Goal: Task Accomplishment & Management: Manage account settings

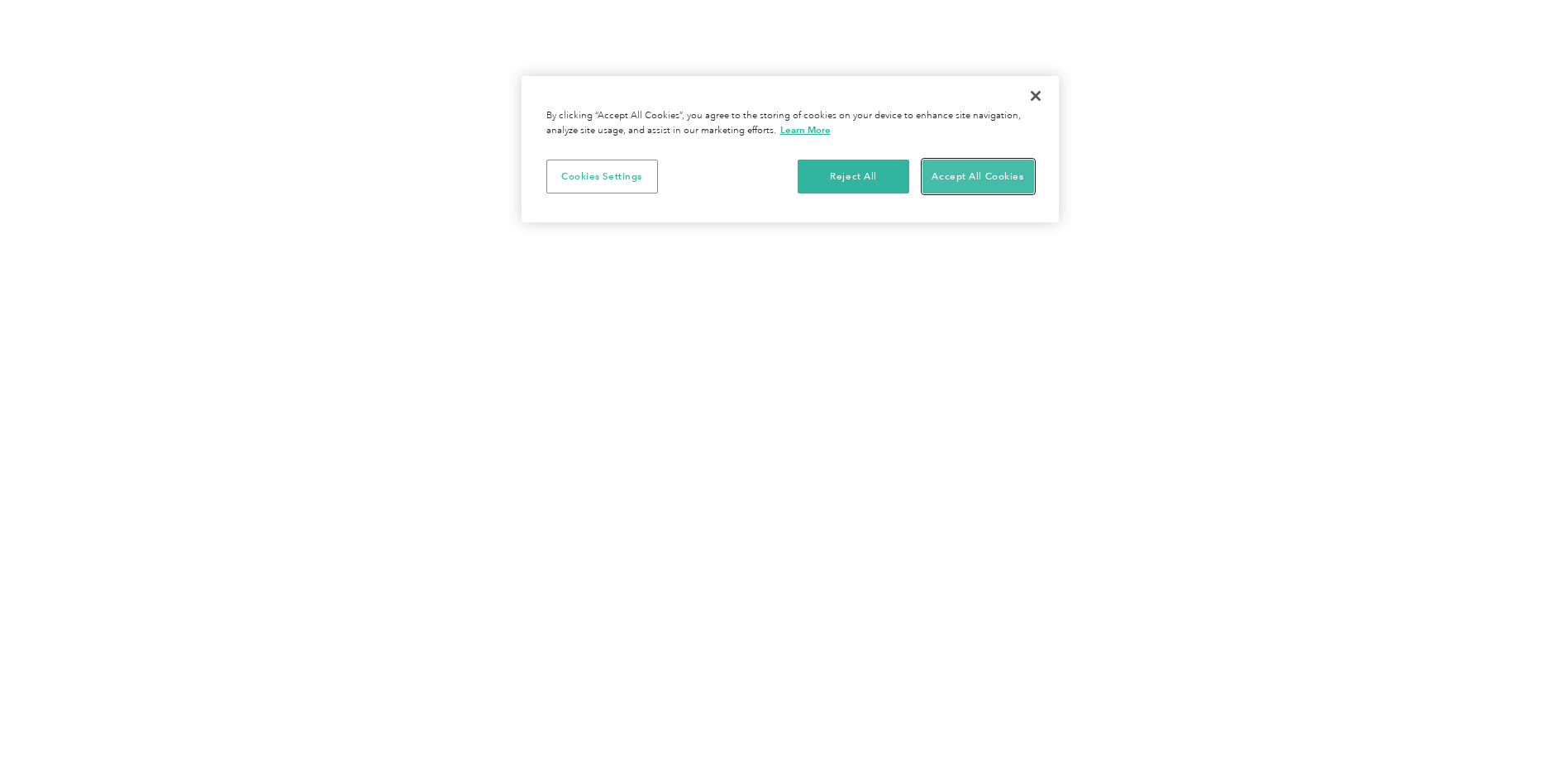
click at [986, 172] on button "Accept All Cookies" at bounding box center [978, 177] width 112 height 35
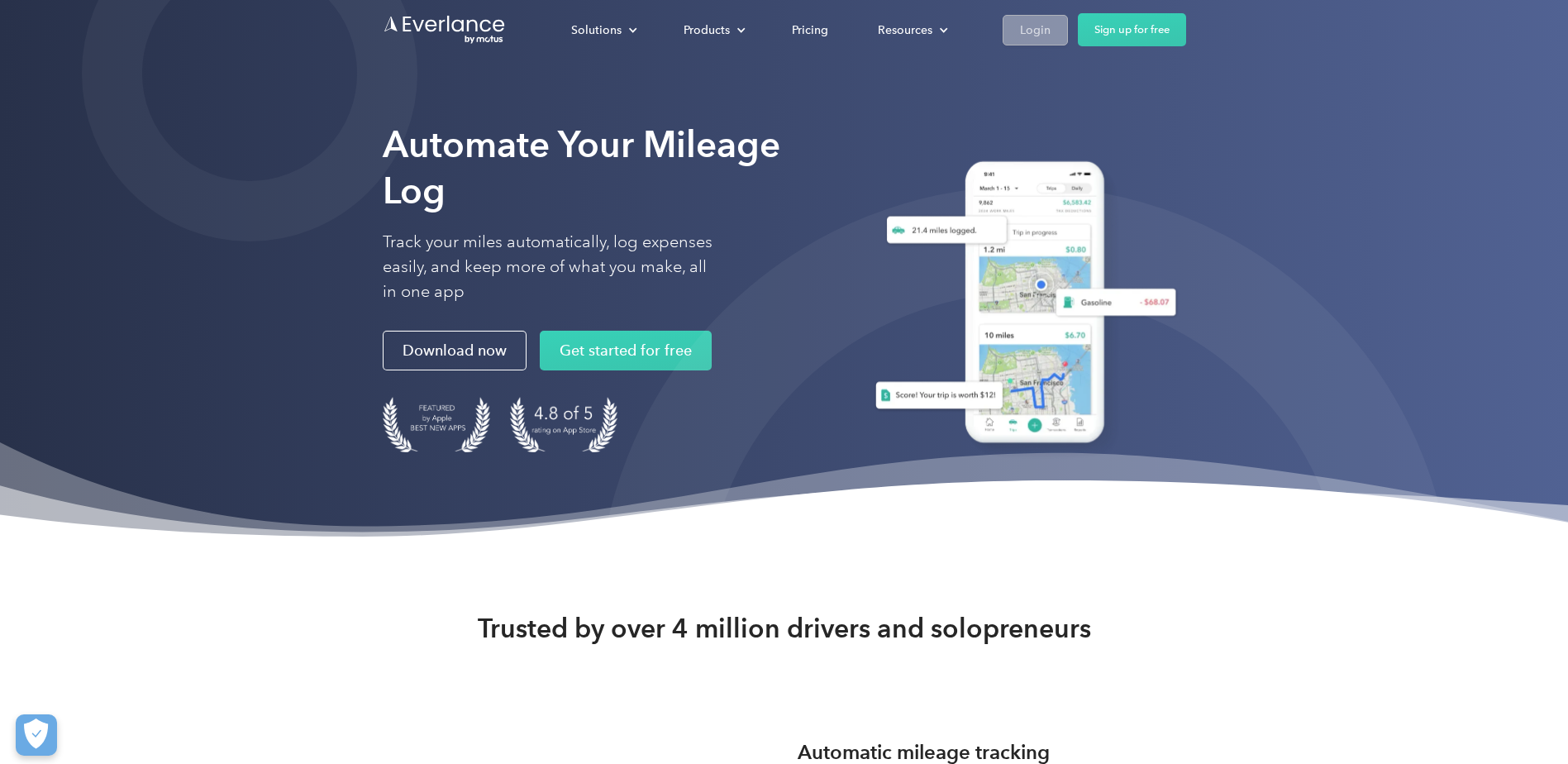
click at [1032, 28] on div "Login" at bounding box center [1035, 30] width 30 height 21
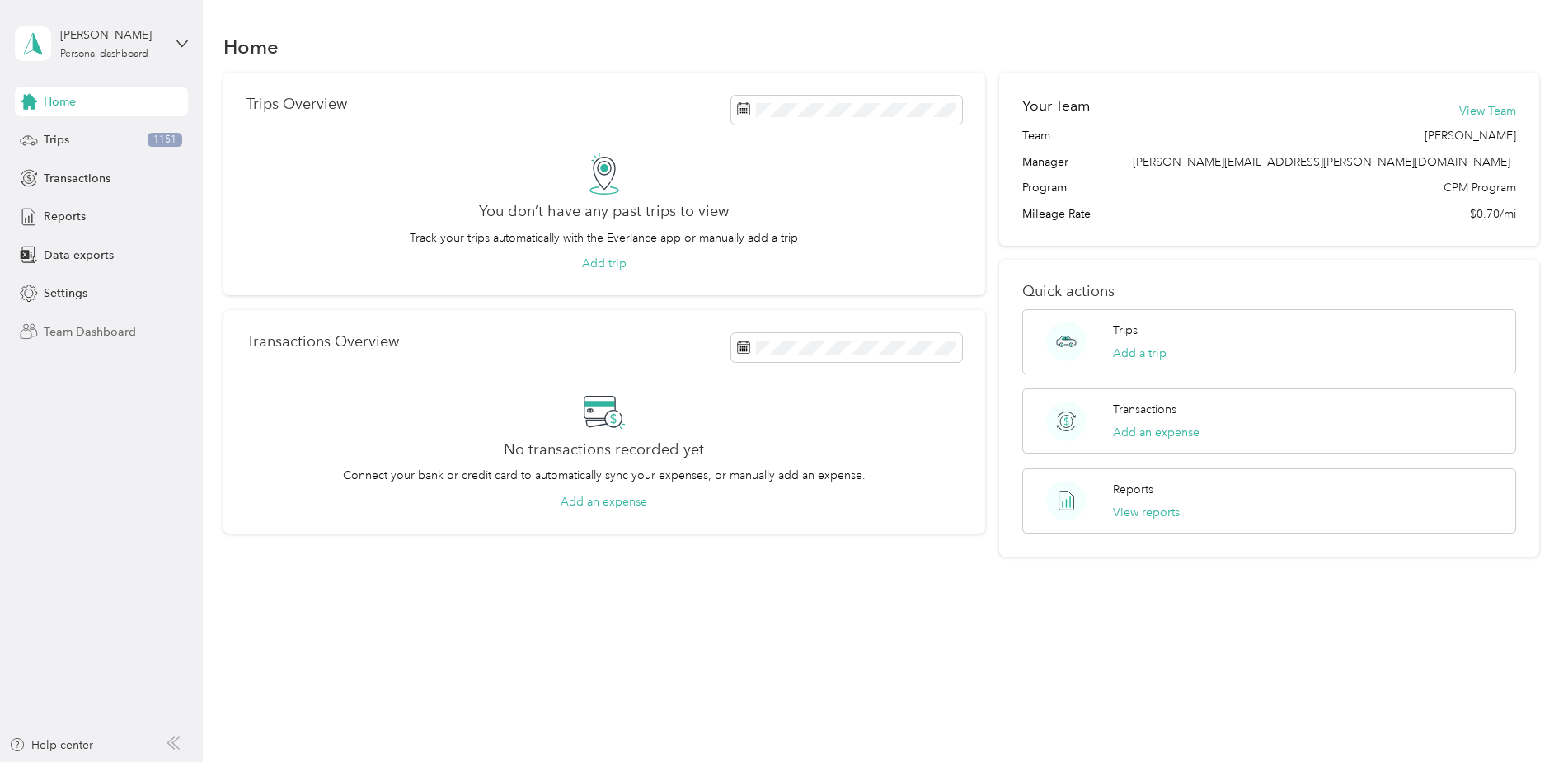
click at [86, 328] on span "Team Dashboard" at bounding box center [90, 332] width 92 height 17
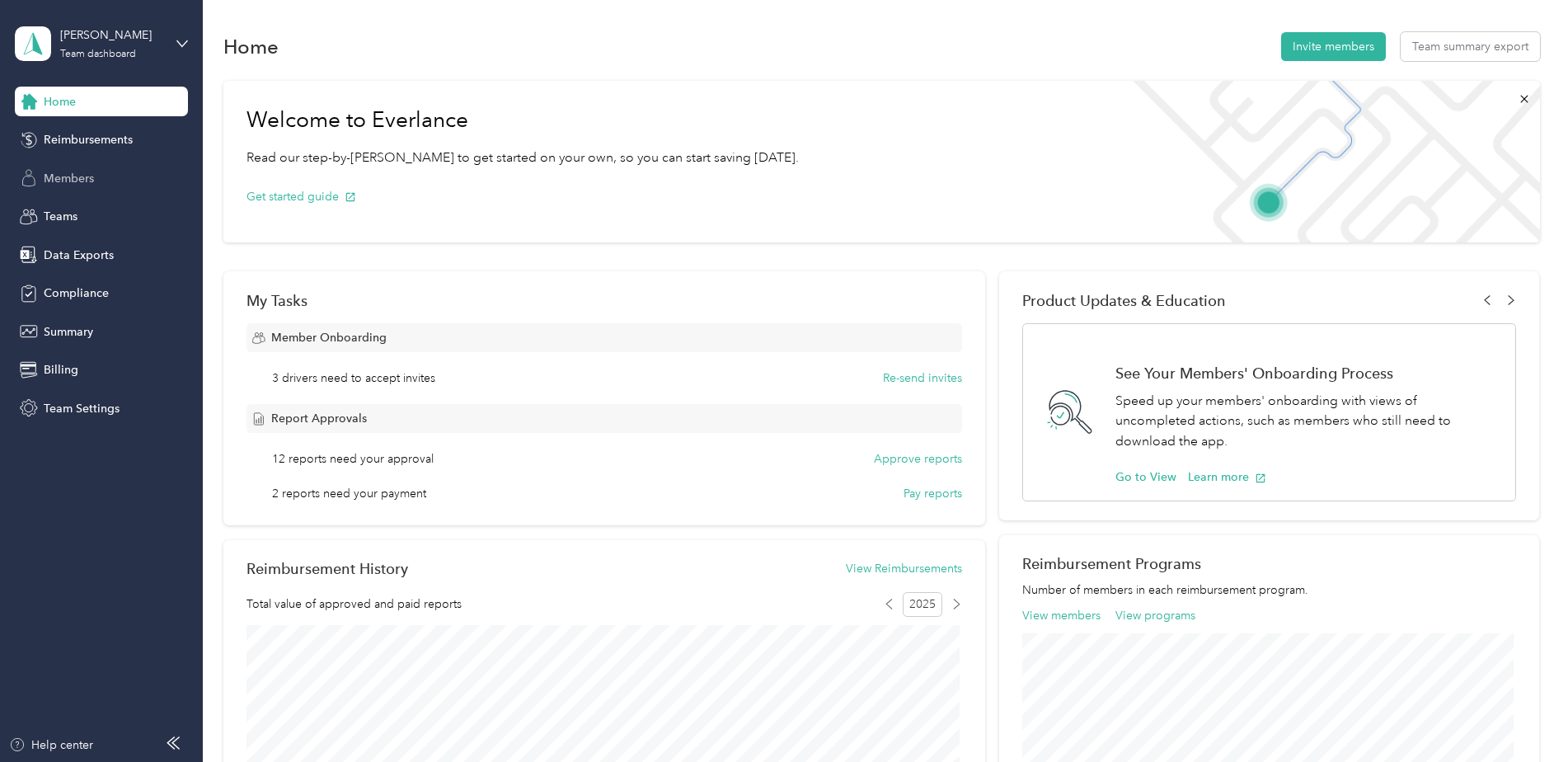
click at [65, 179] on span "Members" at bounding box center [68, 178] width 50 height 17
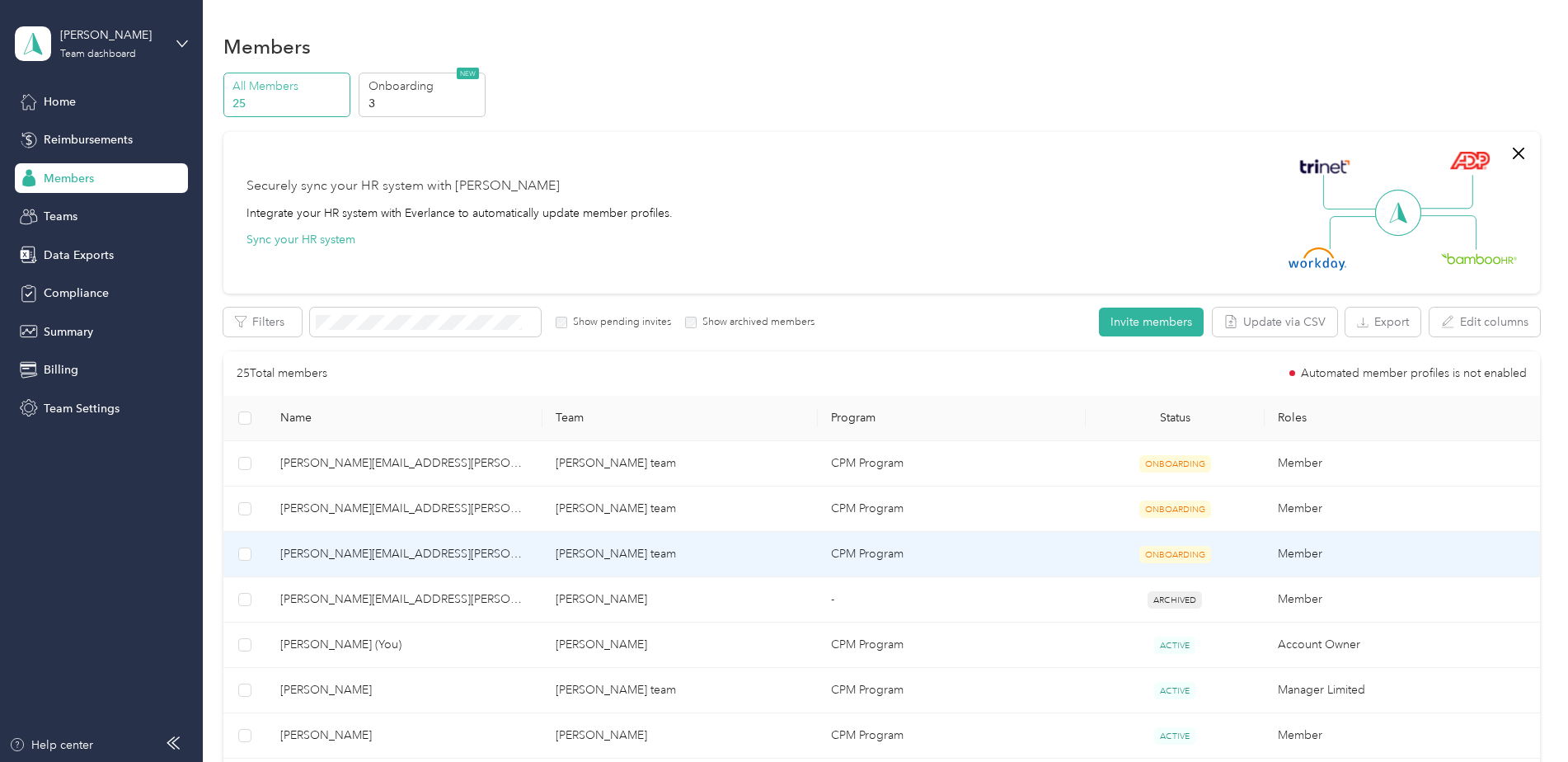
click at [320, 561] on span "[PERSON_NAME][EMAIL_ADDRESS][PERSON_NAME][DOMAIN_NAME]" at bounding box center [404, 554] width 249 height 18
click at [274, 324] on button "Edit role" at bounding box center [257, 322] width 69 height 29
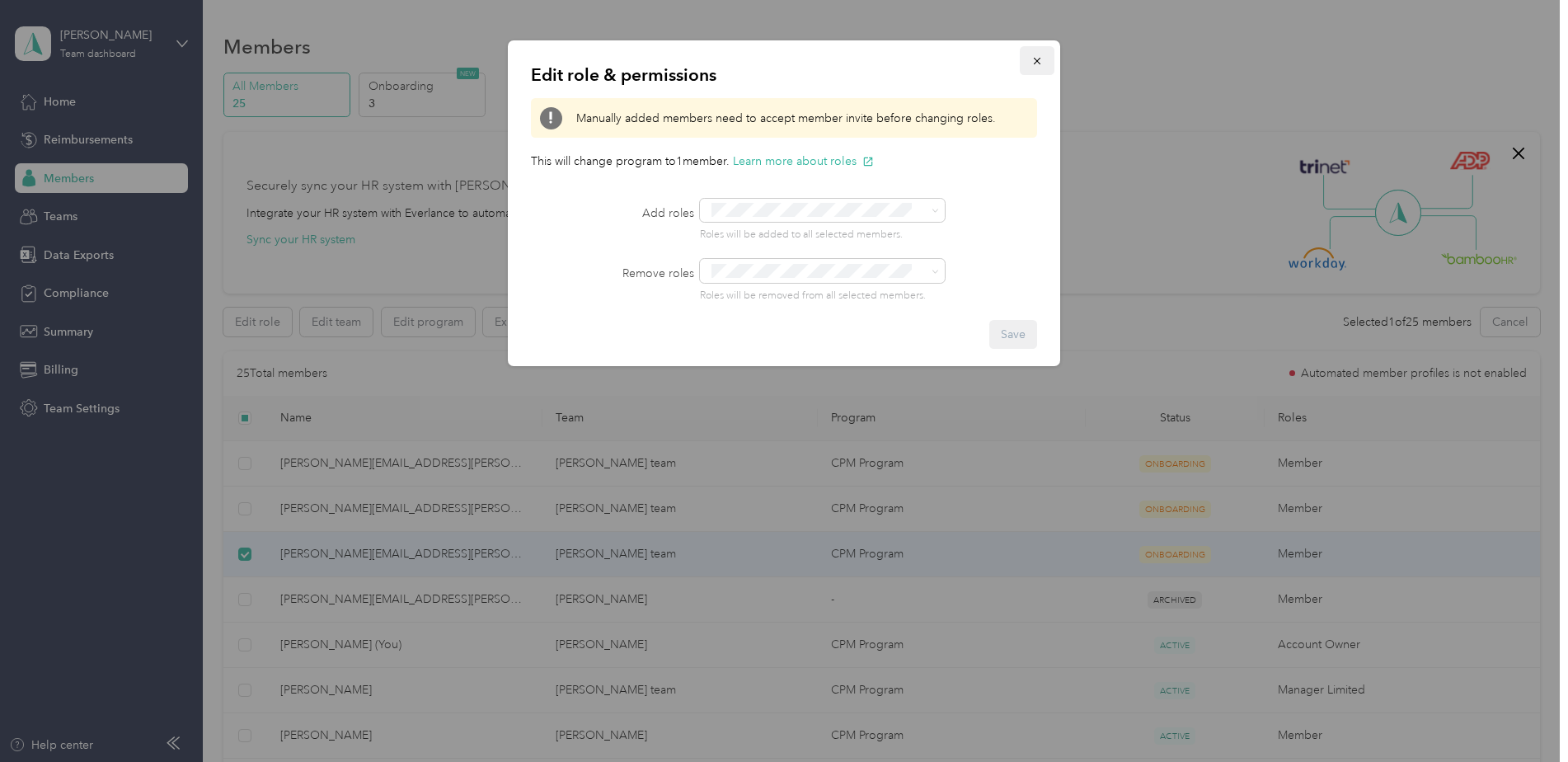
click at [1035, 61] on icon "button" at bounding box center [1037, 61] width 11 height 11
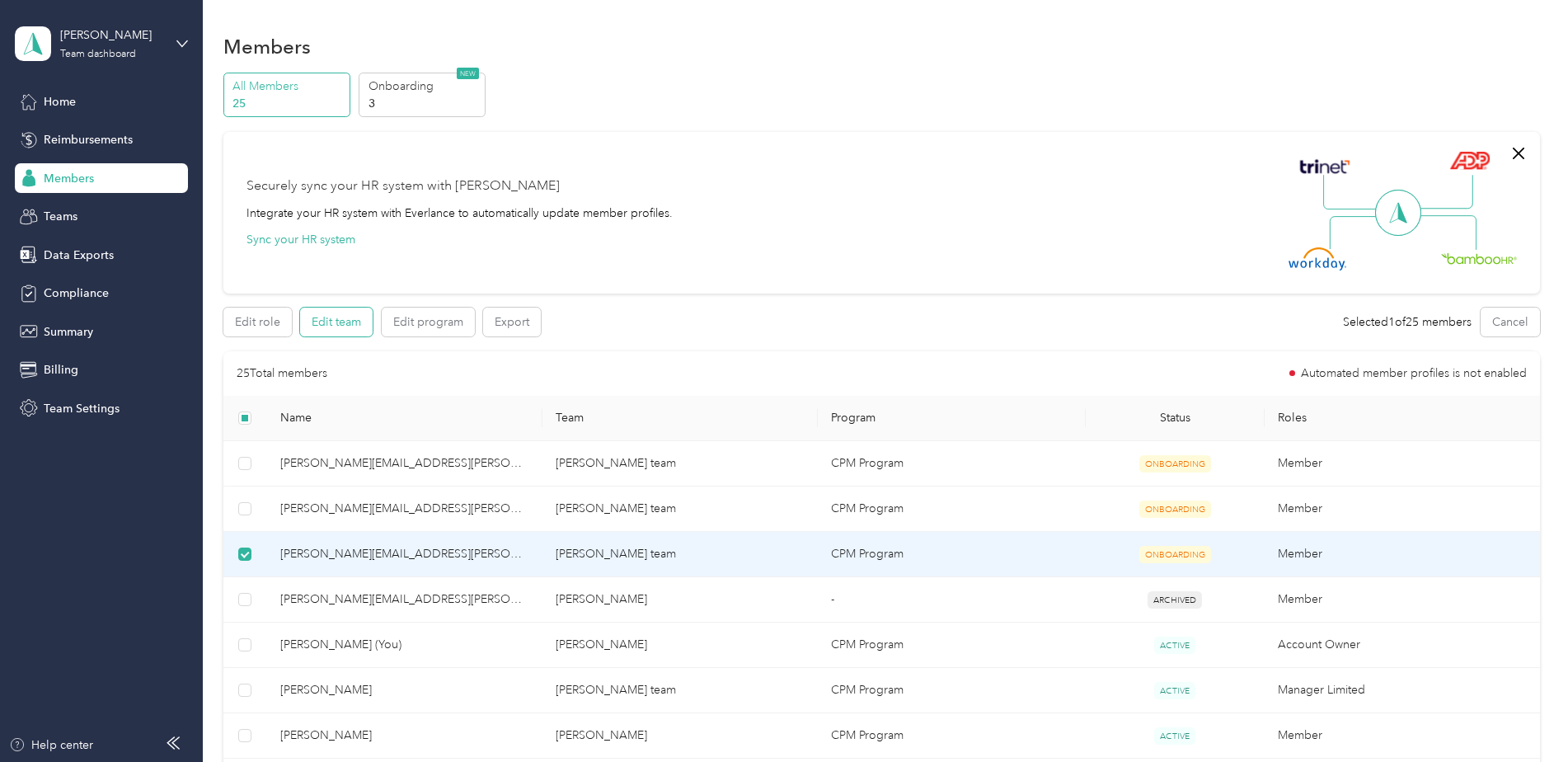
click at [350, 319] on button "Edit team" at bounding box center [336, 322] width 73 height 29
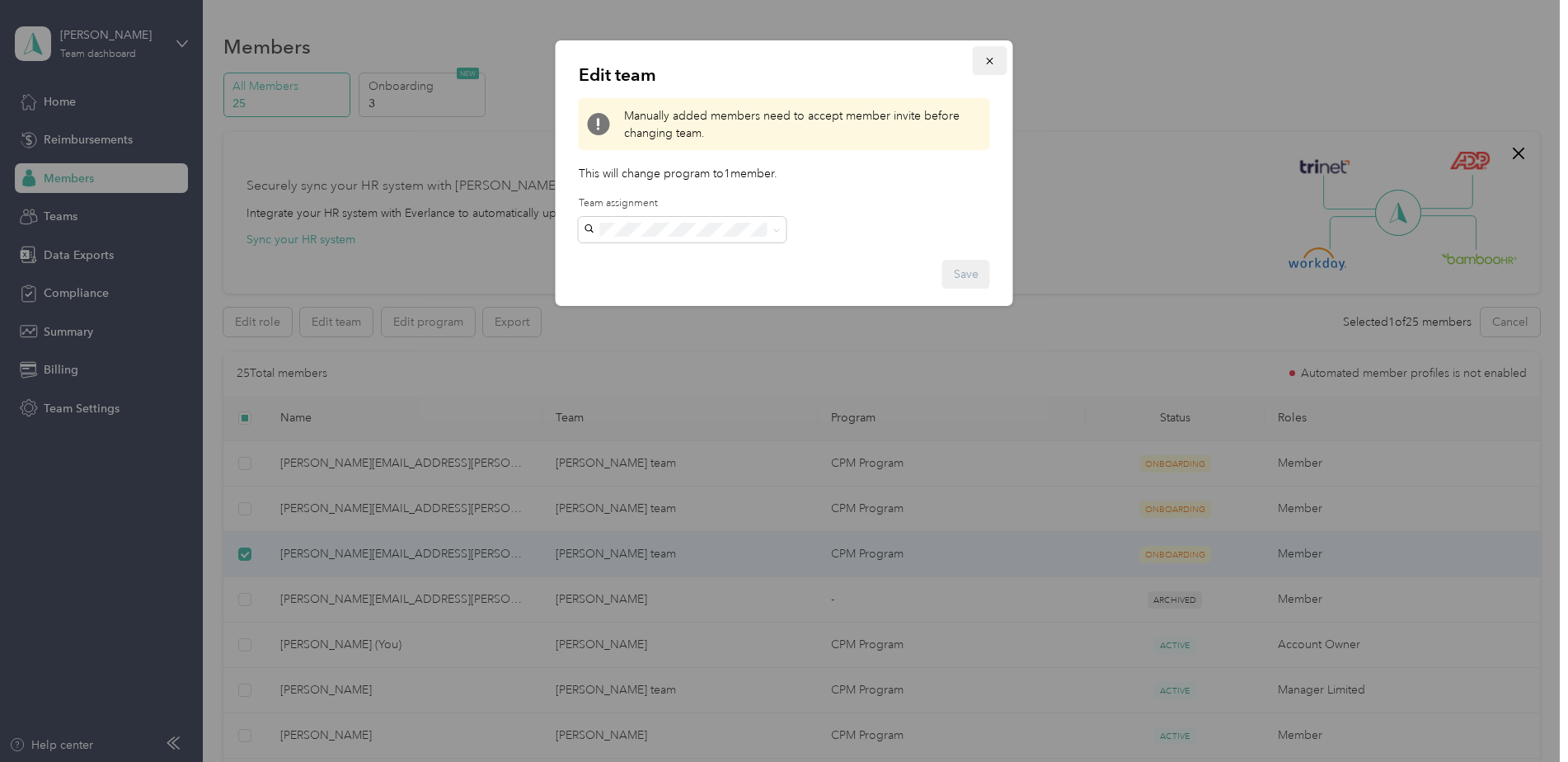
click at [992, 60] on icon "button" at bounding box center [990, 61] width 11 height 11
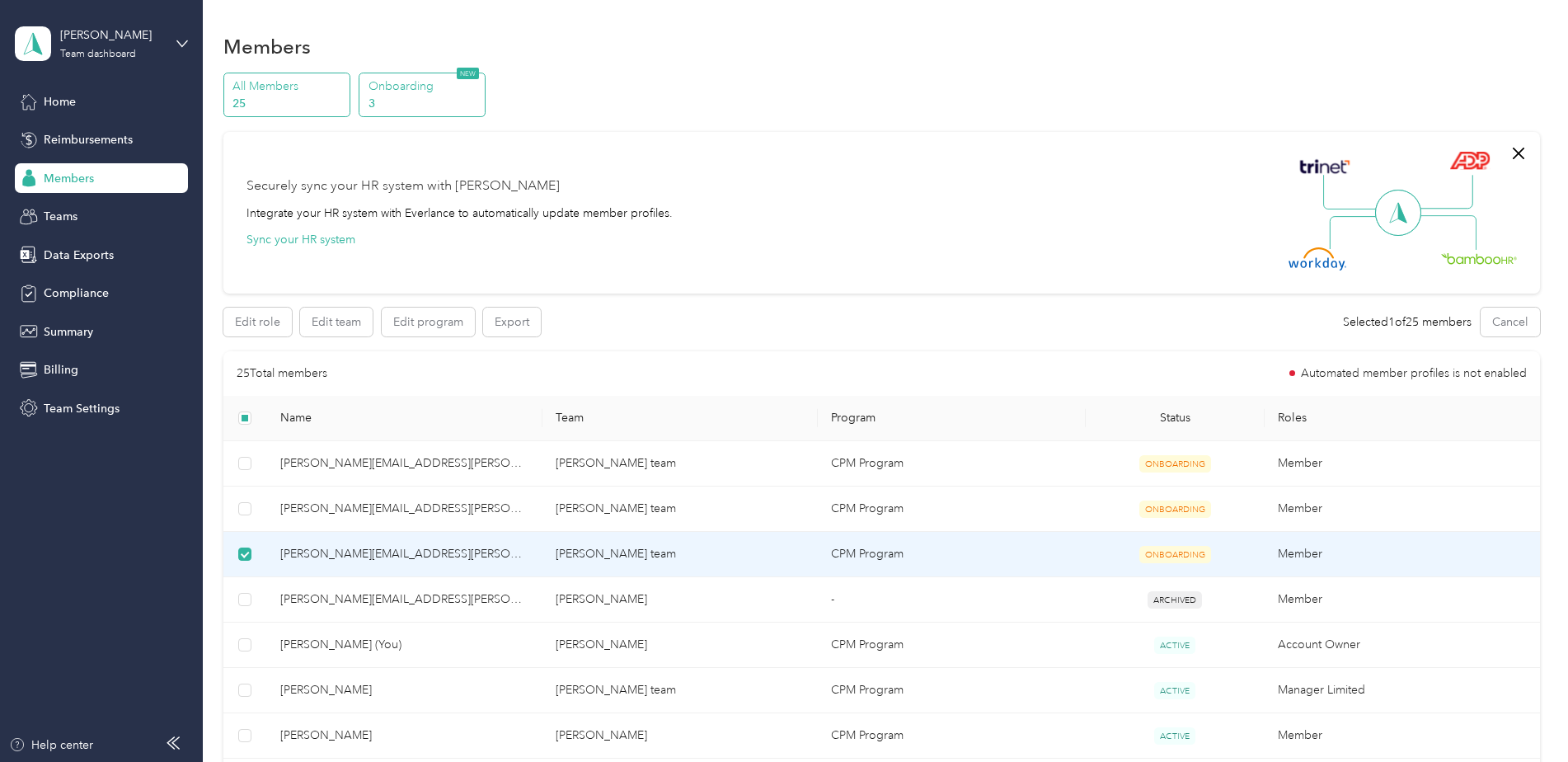
click at [414, 84] on p "Onboarding" at bounding box center [424, 86] width 112 height 17
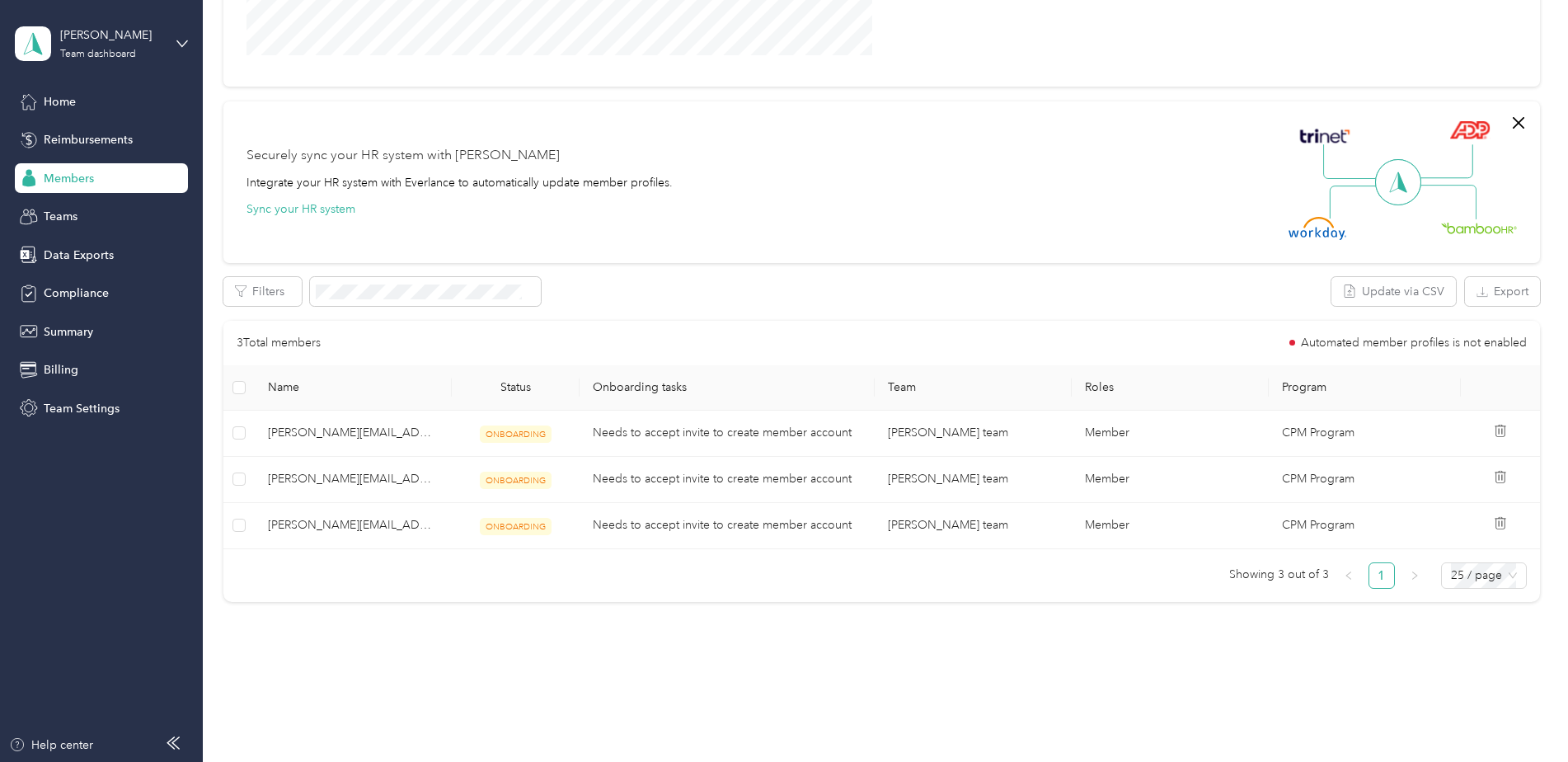
scroll to position [407, 0]
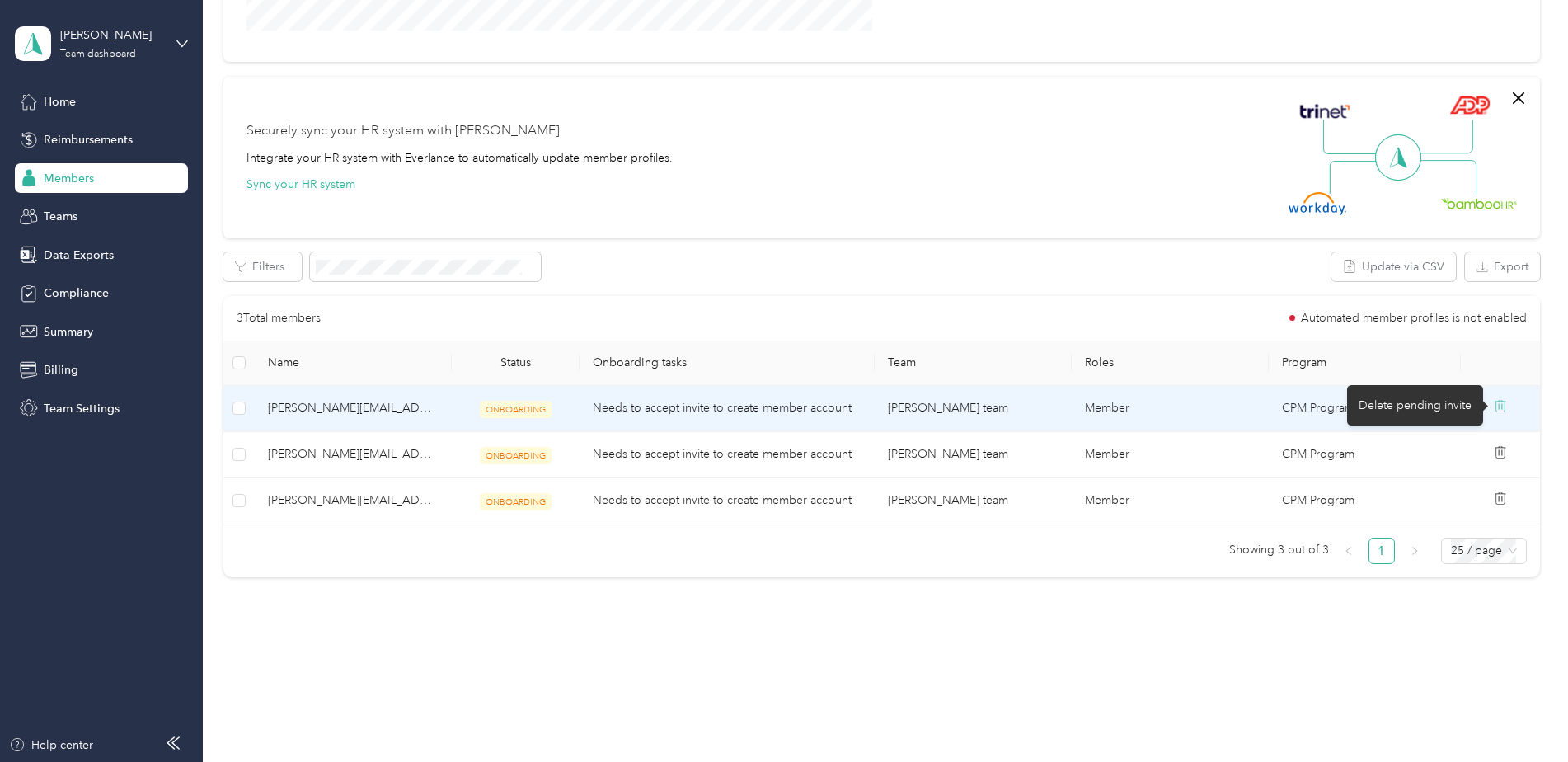
click at [1495, 404] on icon at bounding box center [1500, 406] width 13 height 13
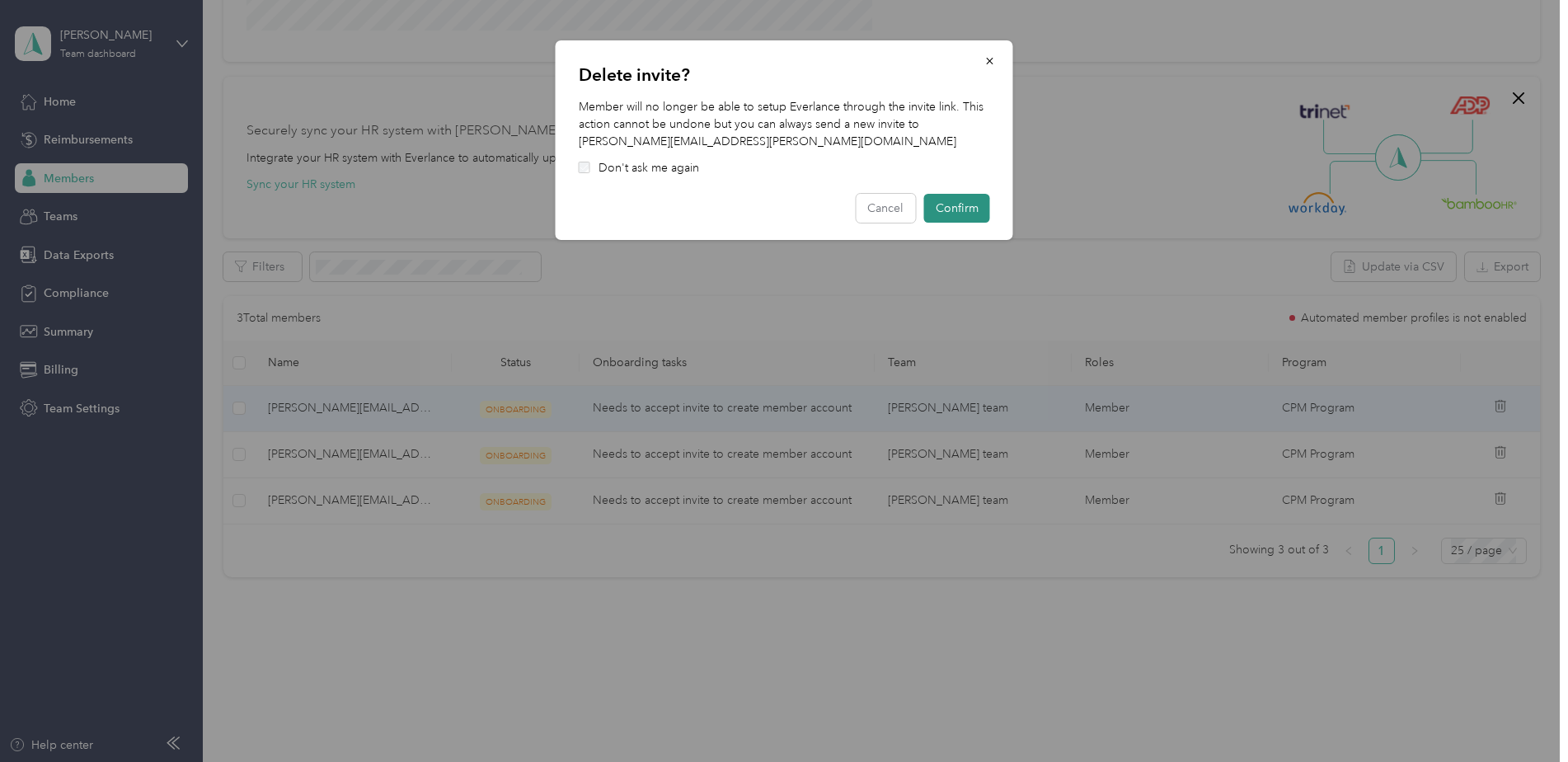
click at [967, 207] on button "Confirm" at bounding box center [957, 207] width 66 height 29
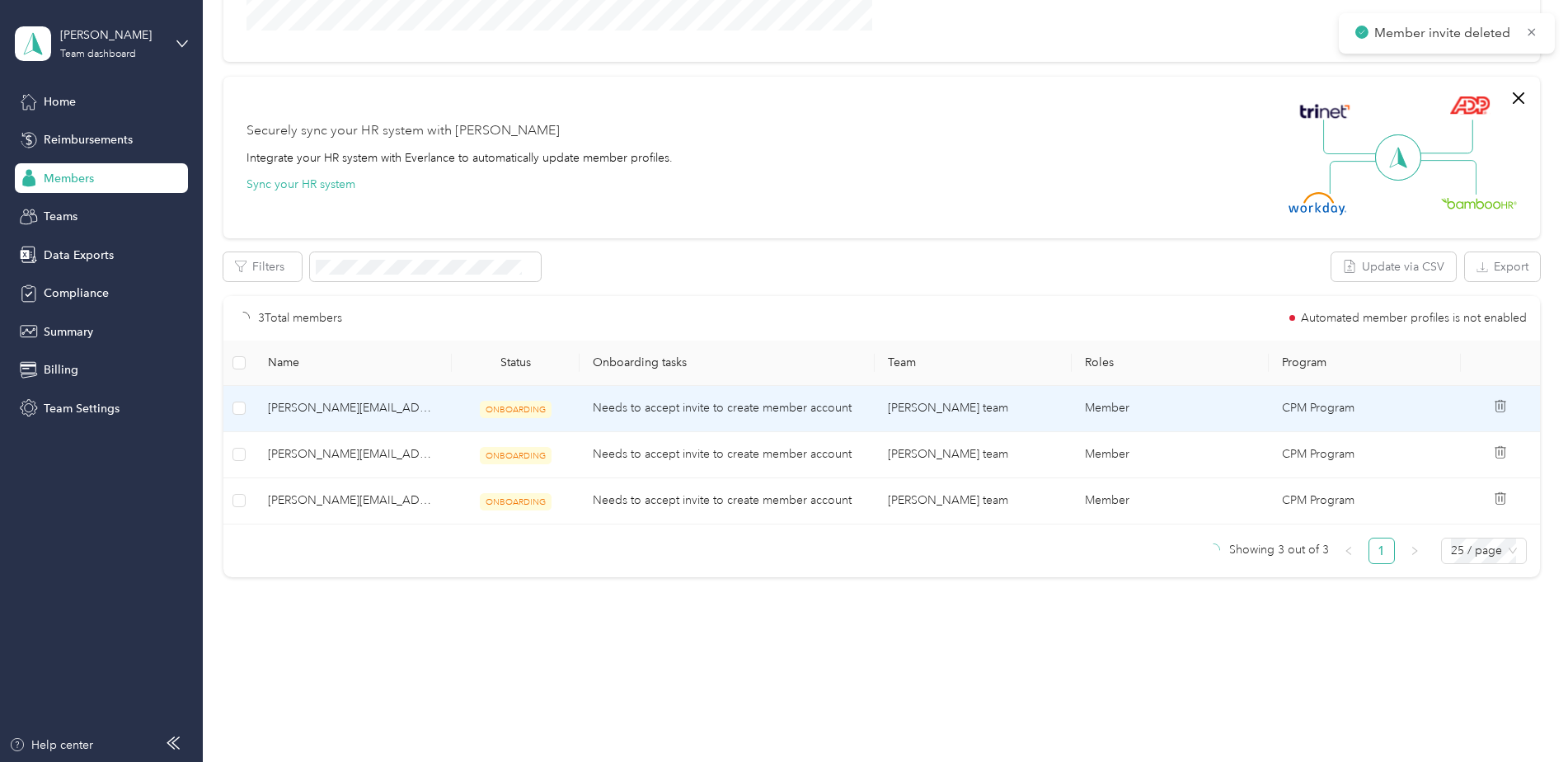
scroll to position [361, 0]
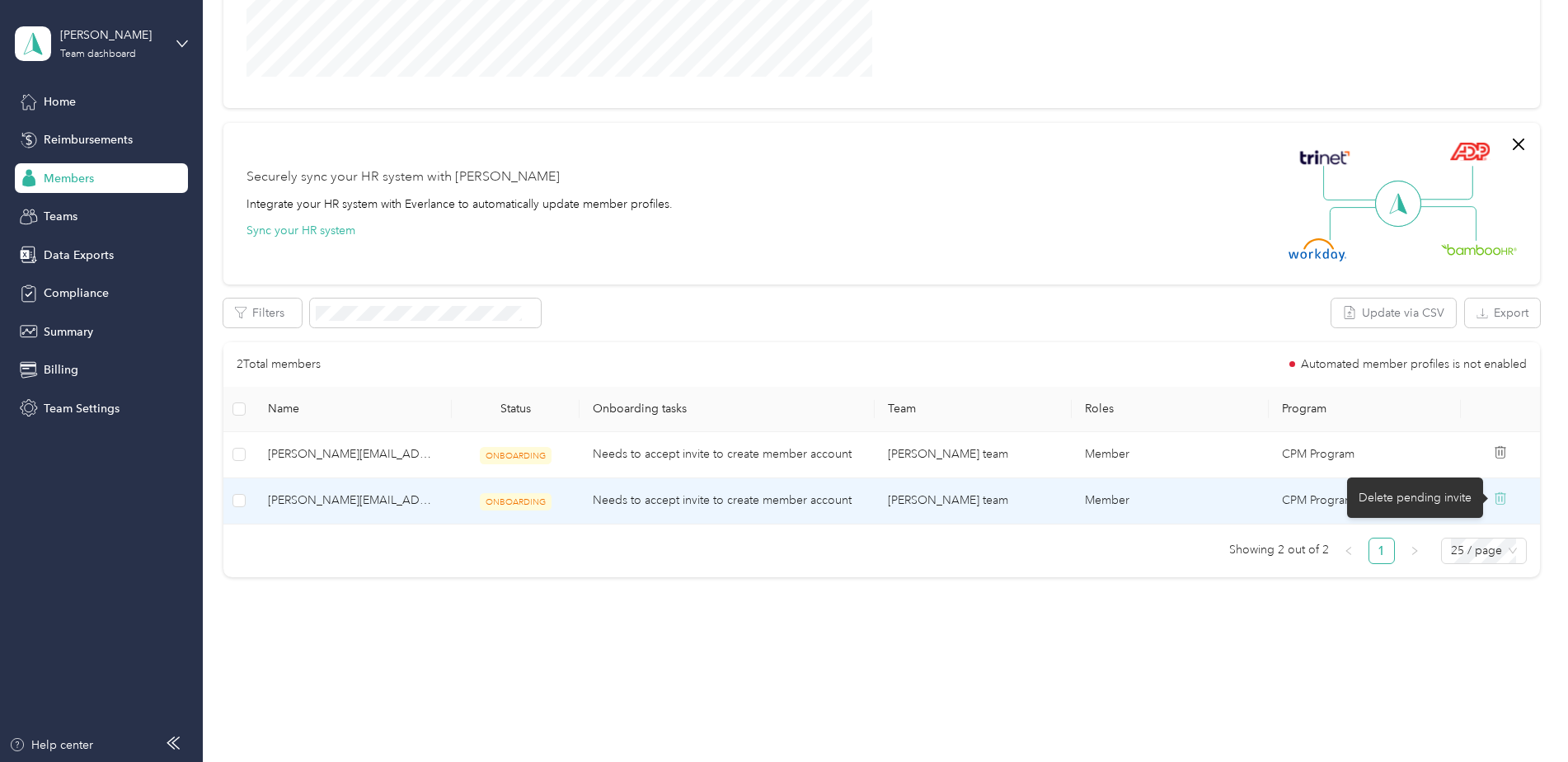
click at [1499, 496] on icon at bounding box center [1500, 498] width 13 height 13
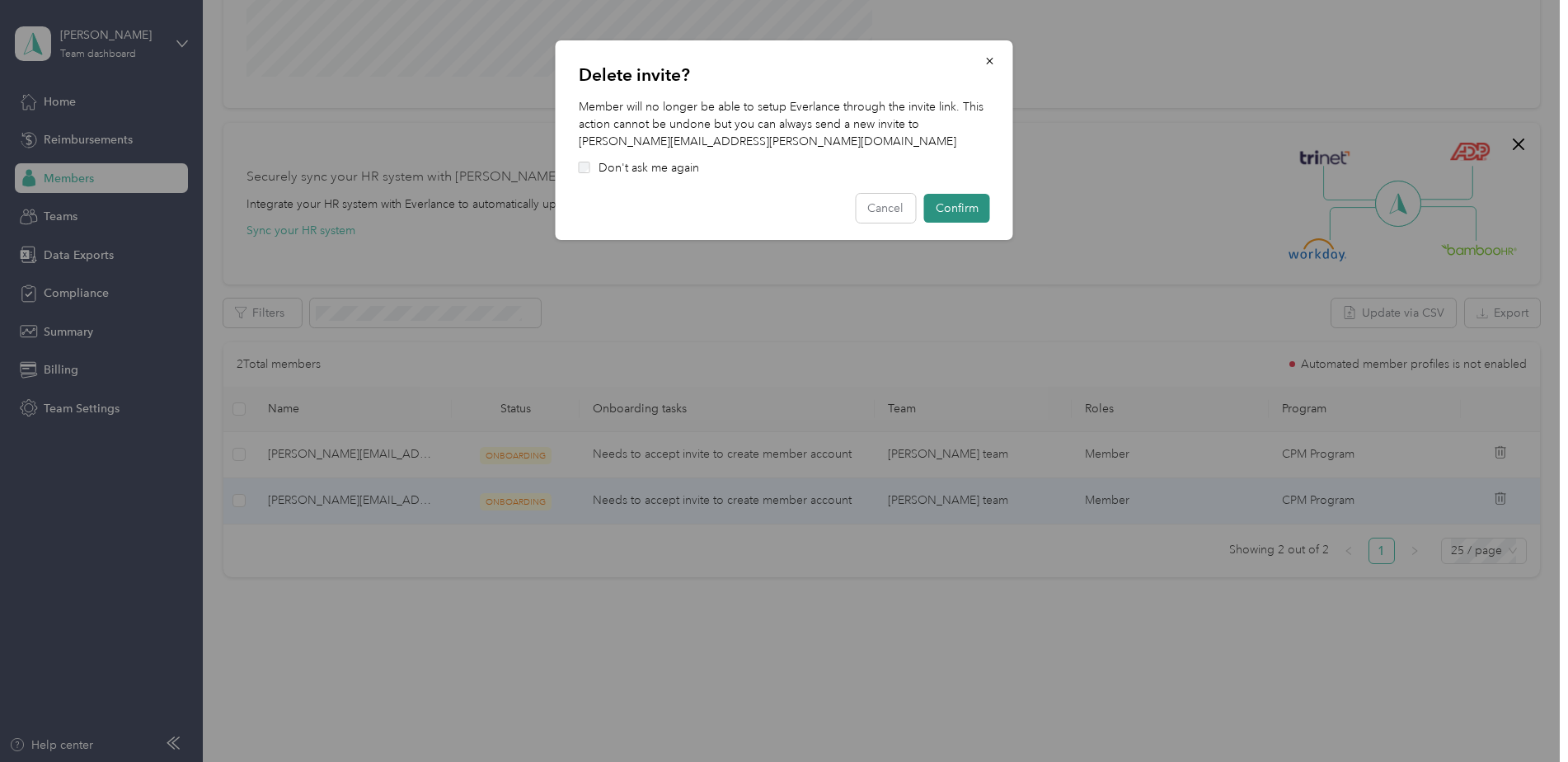
click at [954, 203] on button "Confirm" at bounding box center [957, 207] width 66 height 29
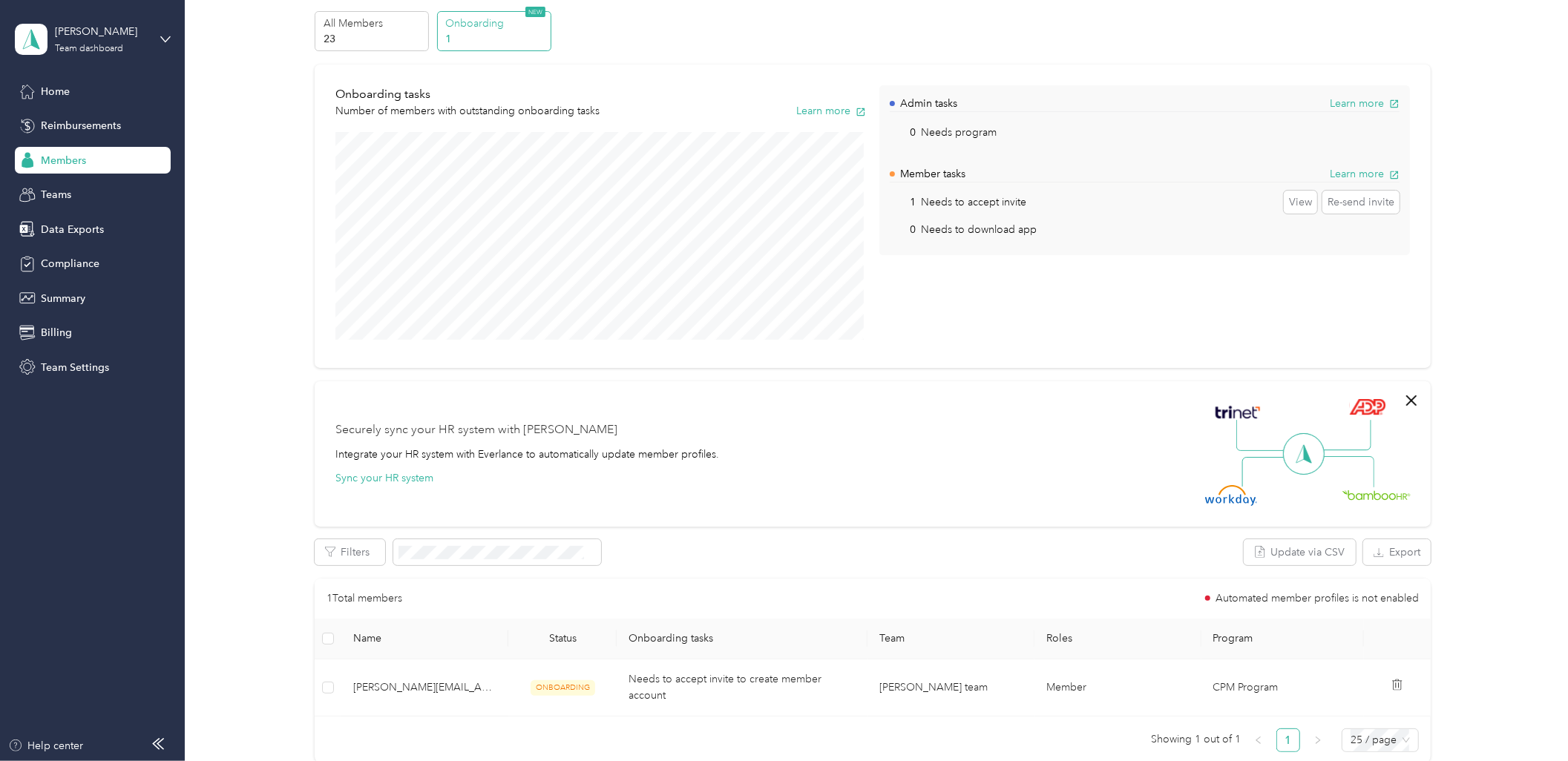
scroll to position [0, 0]
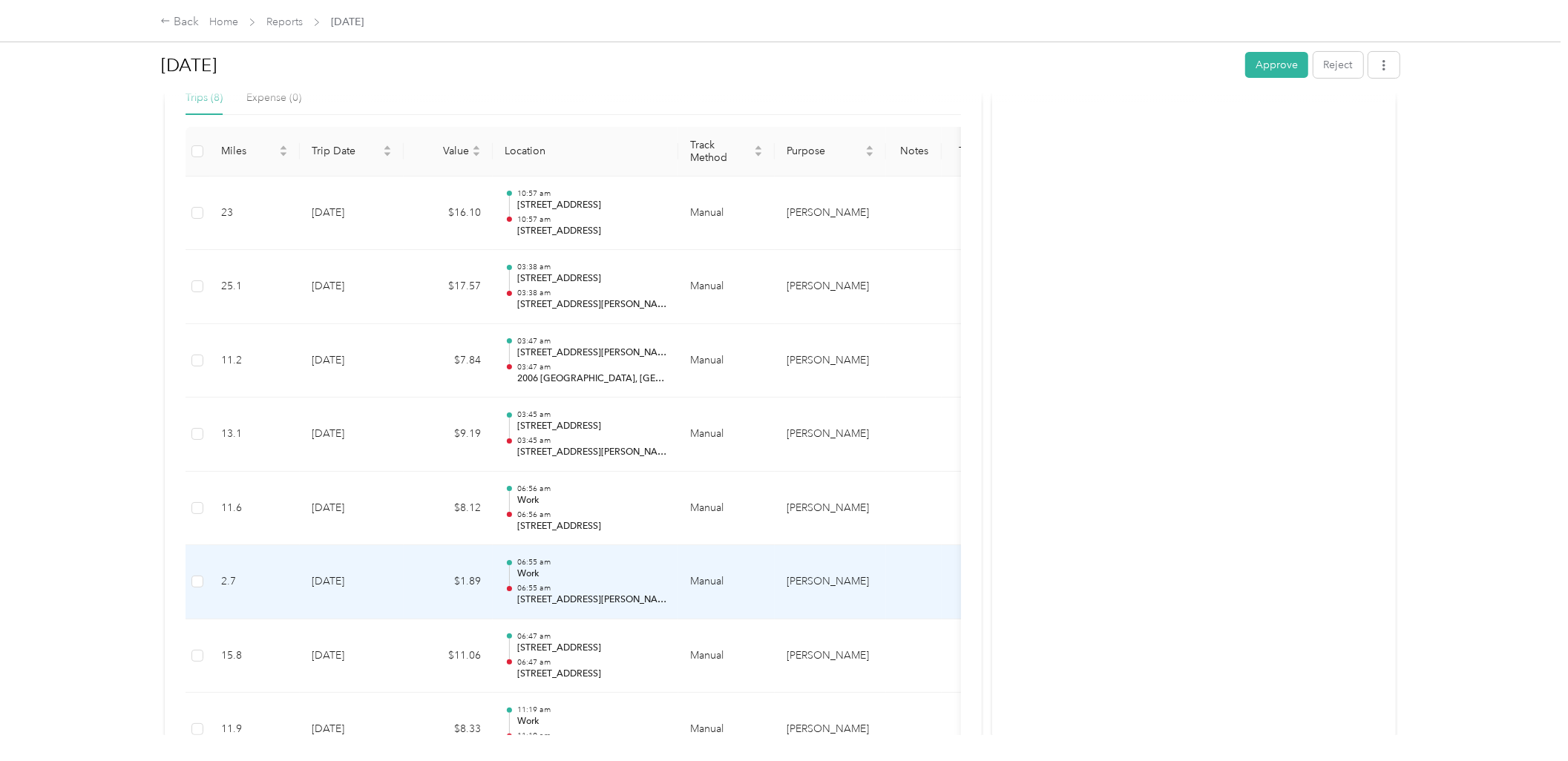
scroll to position [350, 0]
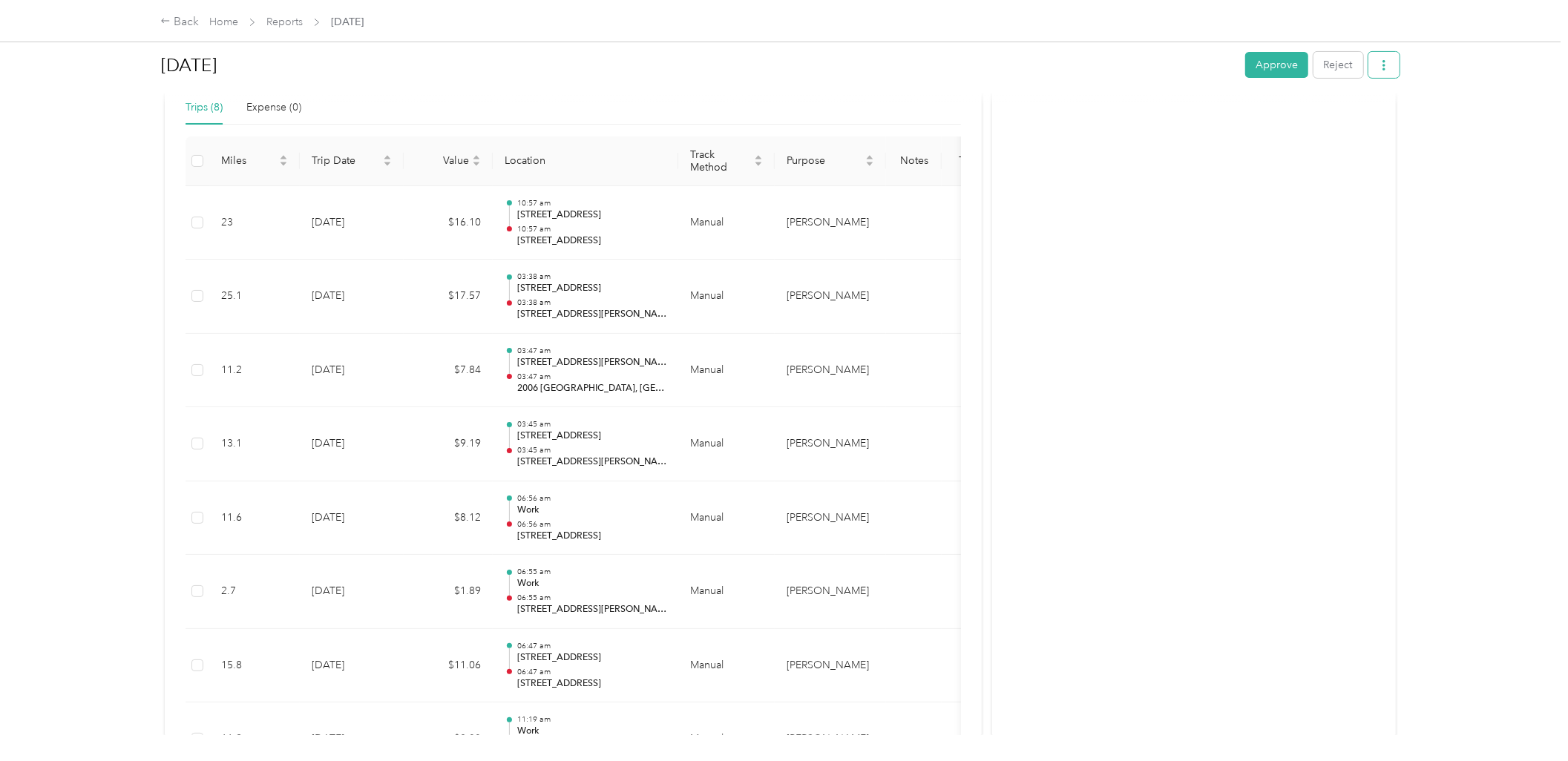
click at [1385, 67] on button "button" at bounding box center [1383, 64] width 31 height 26
click at [1326, 119] on span "Download" at bounding box center [1336, 119] width 49 height 15
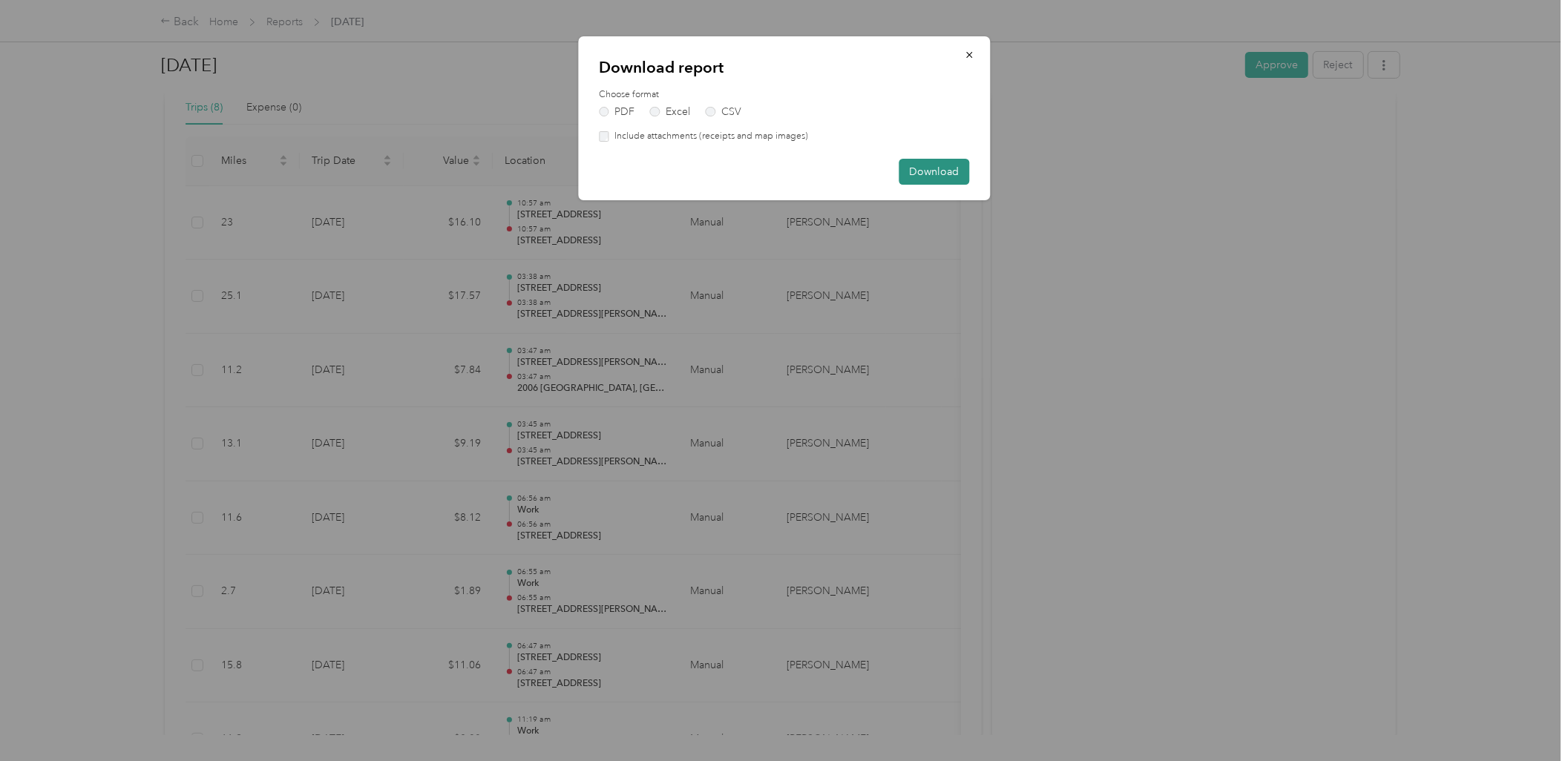
click at [936, 171] on button "Download" at bounding box center [933, 171] width 70 height 26
